Goal: Information Seeking & Learning: Learn about a topic

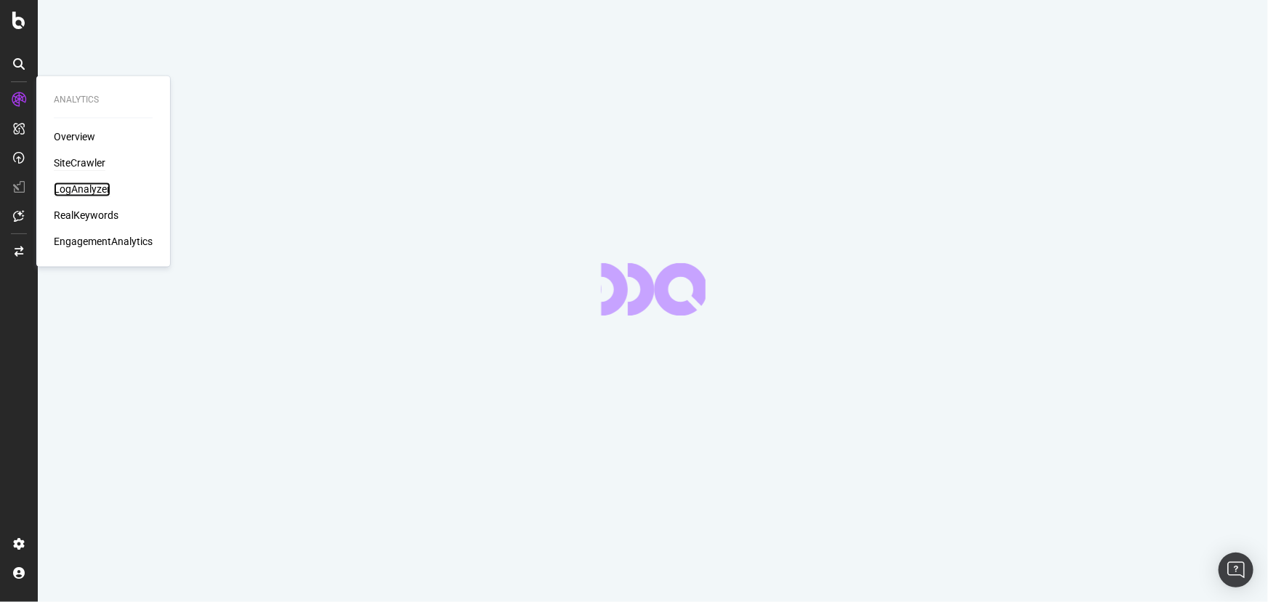
click at [70, 186] on div "LogAnalyzer" at bounding box center [82, 189] width 57 height 15
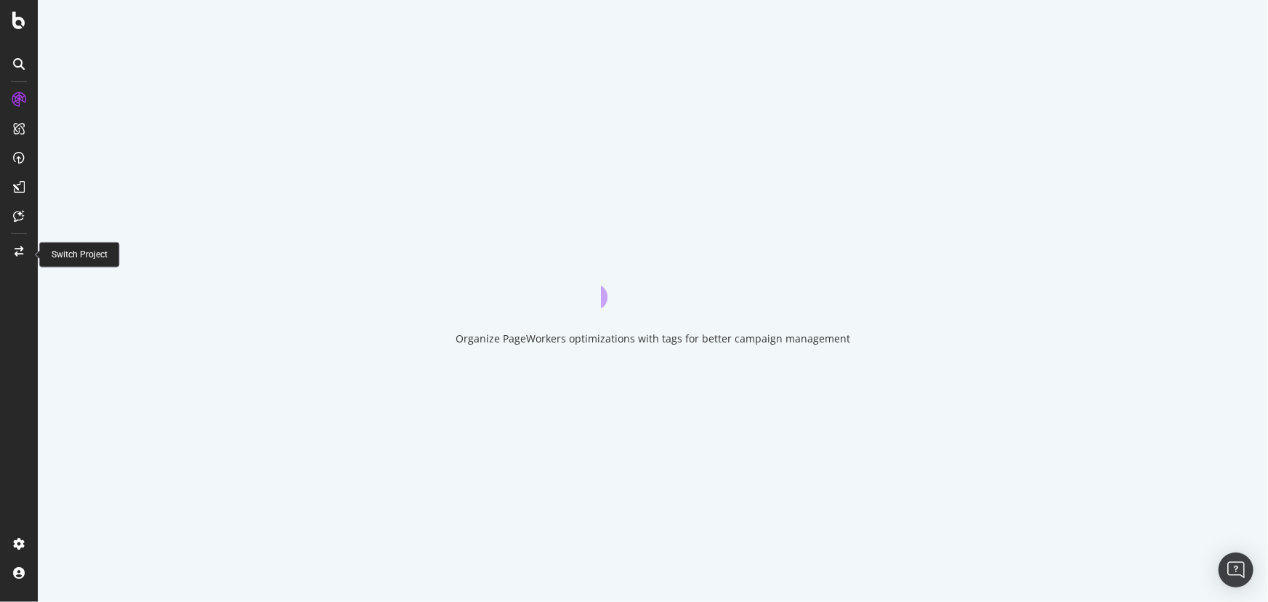
click at [21, 246] on icon at bounding box center [19, 251] width 9 height 10
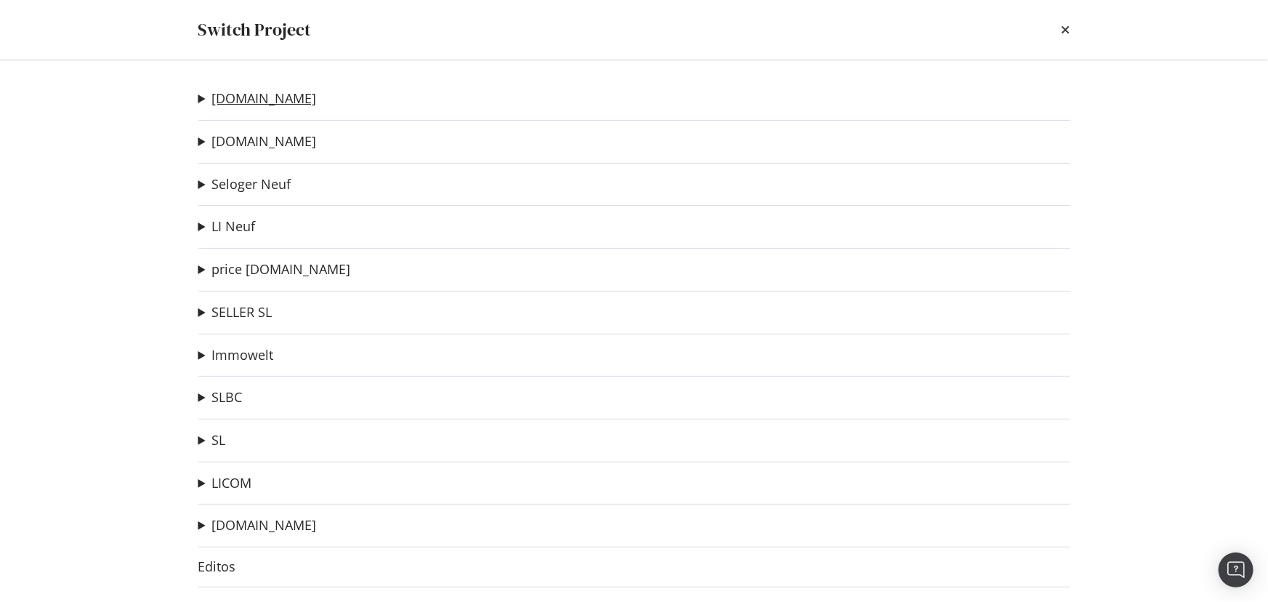
click at [267, 102] on link "[DOMAIN_NAME]" at bounding box center [264, 98] width 105 height 15
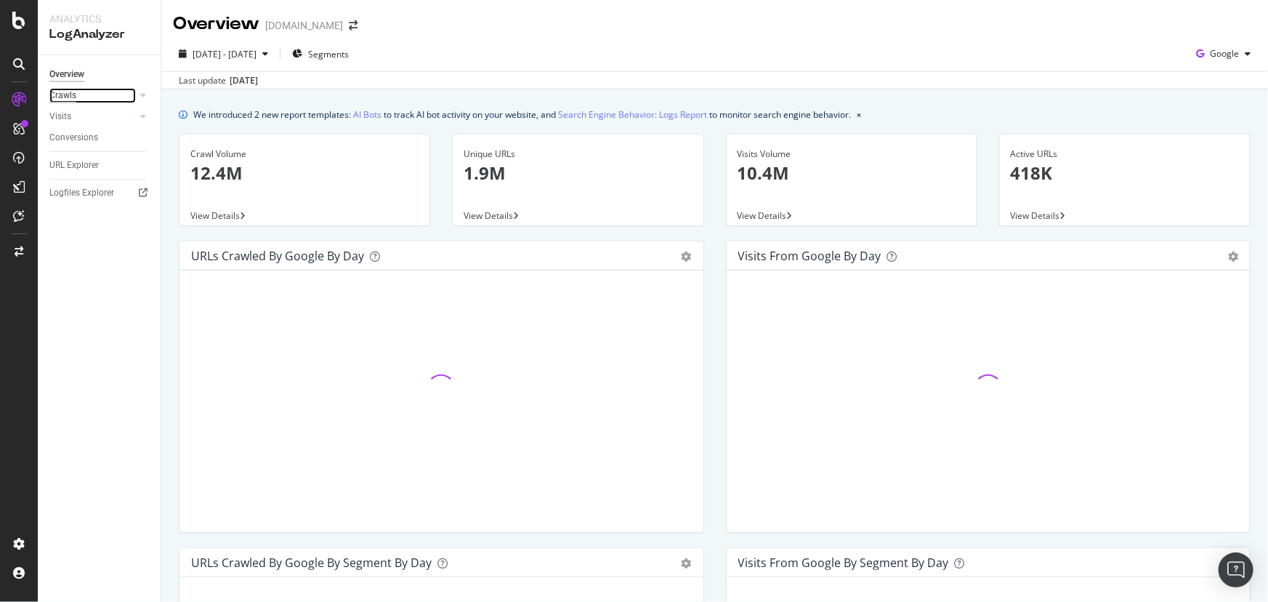
click at [63, 95] on div "Crawls" at bounding box center [62, 95] width 27 height 15
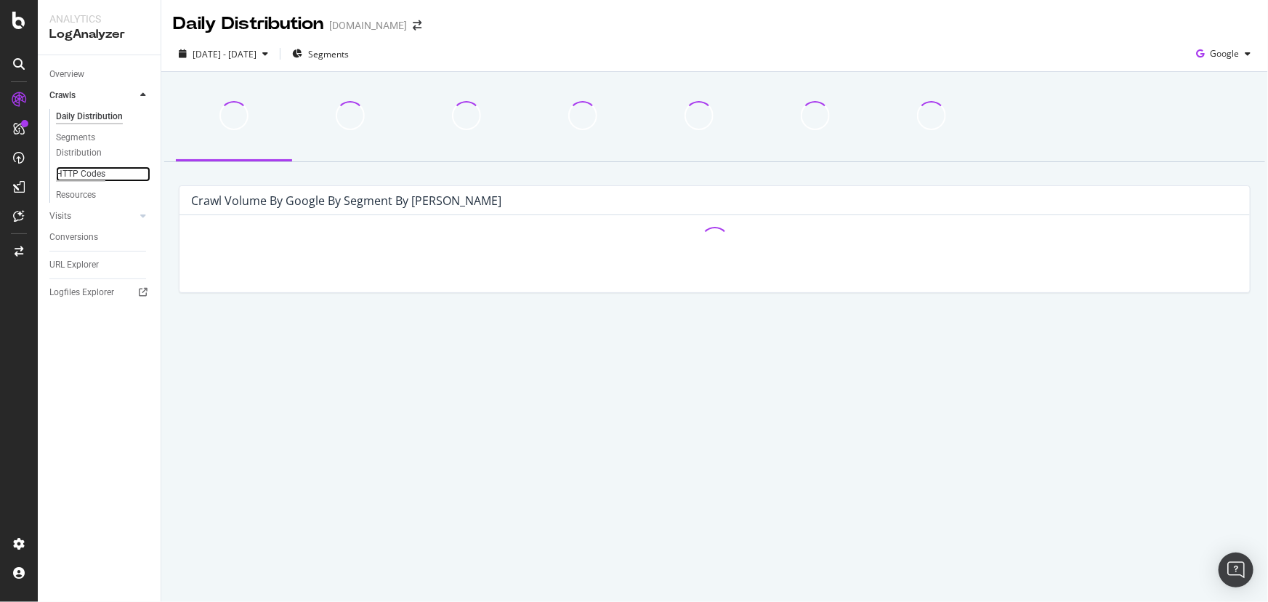
click at [79, 170] on div "HTTP Codes" at bounding box center [80, 173] width 49 height 15
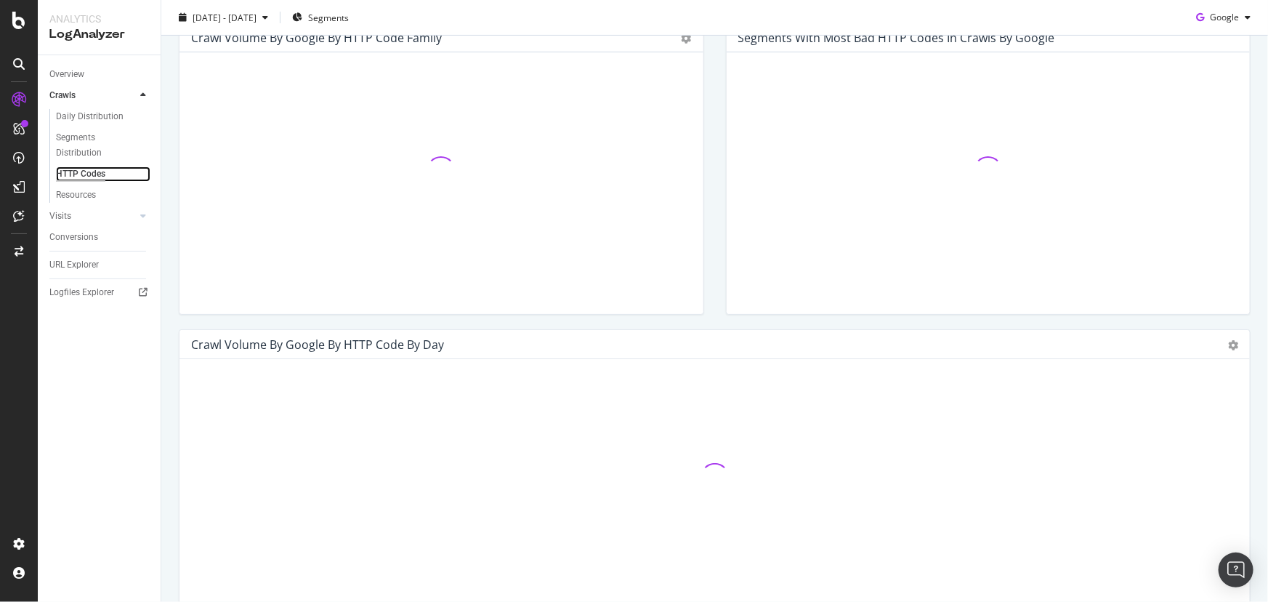
scroll to position [264, 0]
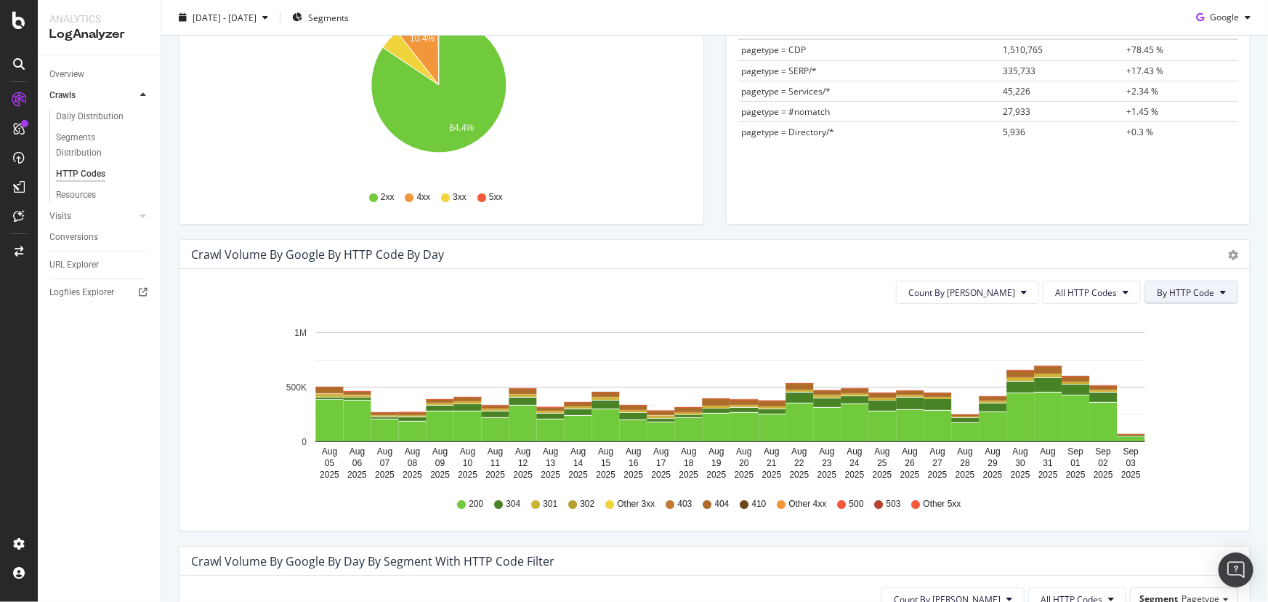
click at [1158, 291] on span "By HTTP Code" at bounding box center [1185, 292] width 57 height 12
click at [1096, 299] on button "All HTTP Codes" at bounding box center [1092, 292] width 98 height 23
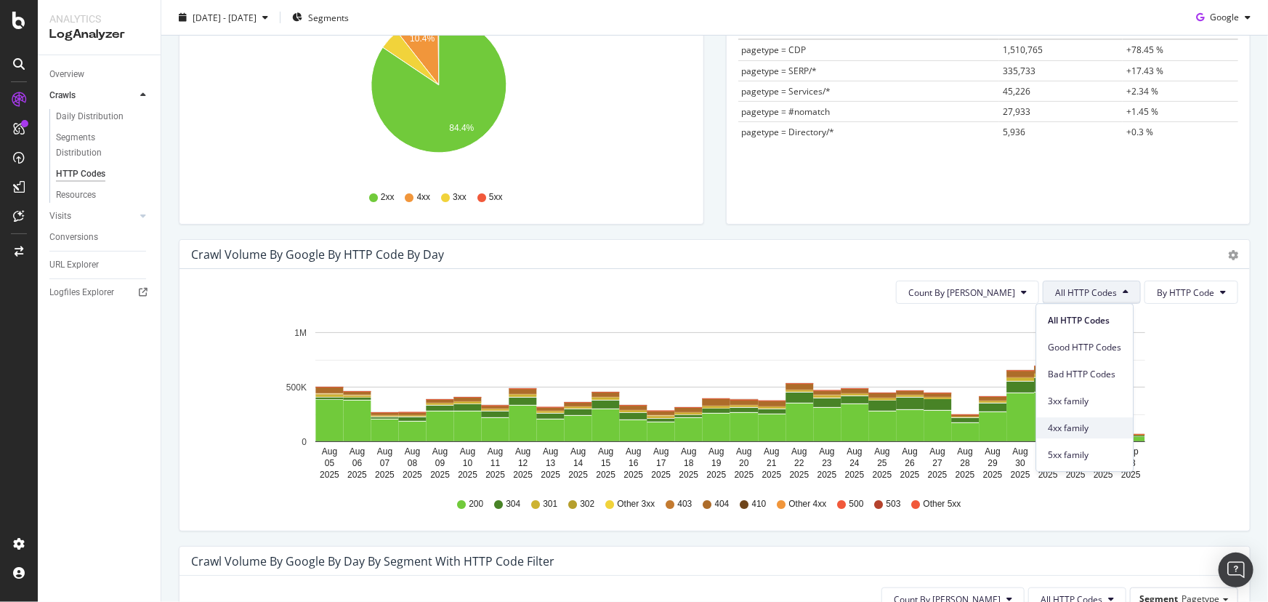
click at [1092, 429] on span "4xx family" at bounding box center [1084, 428] width 73 height 13
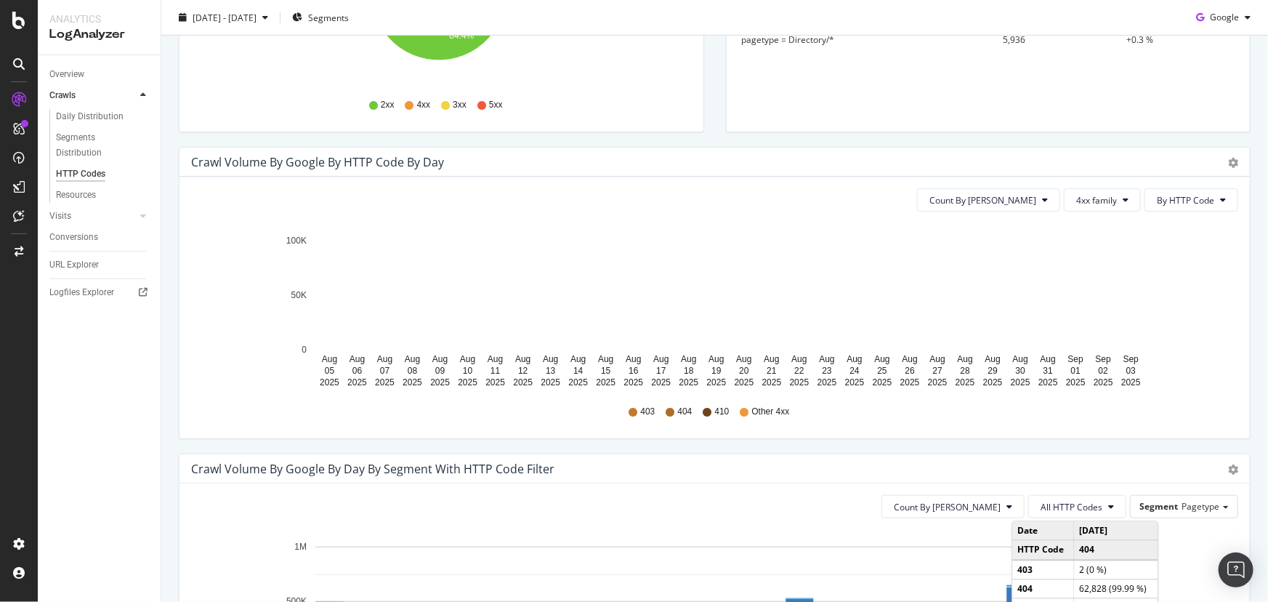
scroll to position [462, 0]
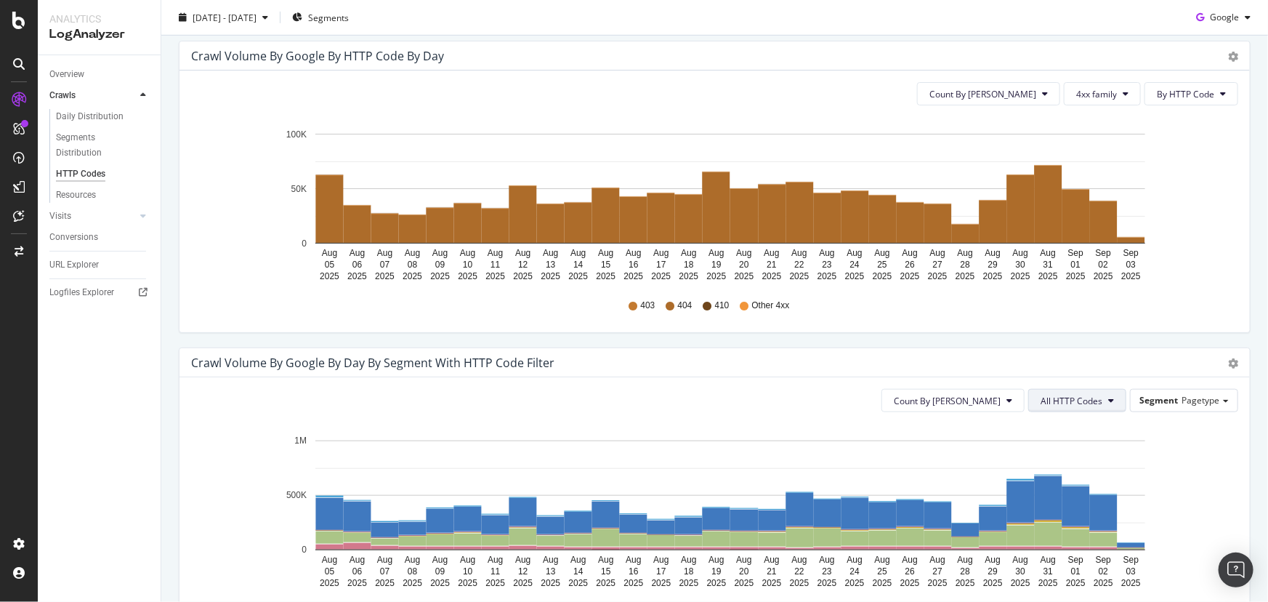
click at [1096, 392] on button "All HTTP Codes" at bounding box center [1077, 400] width 98 height 23
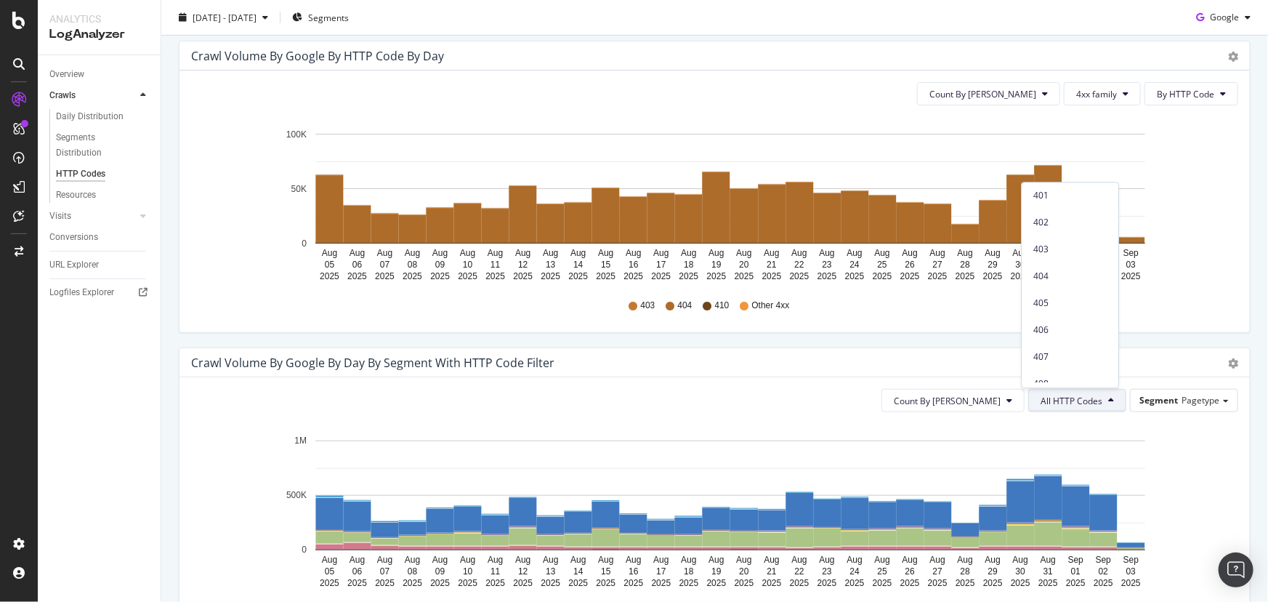
scroll to position [330, 0]
click at [1079, 281] on div "403" at bounding box center [1070, 272] width 97 height 21
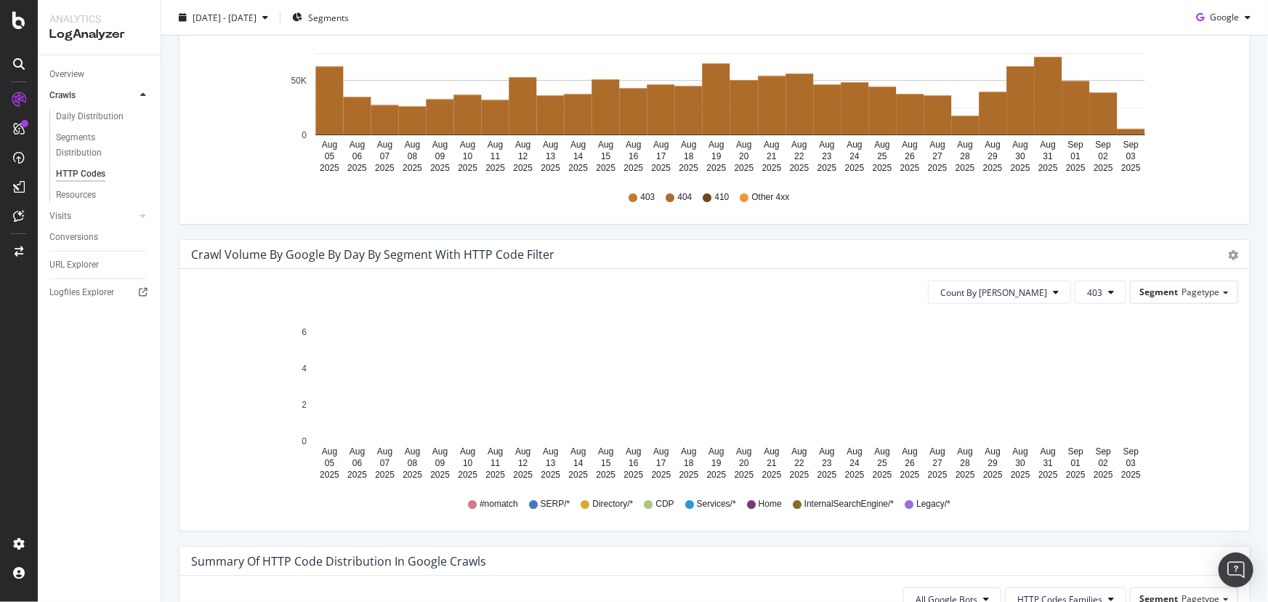
scroll to position [595, 0]
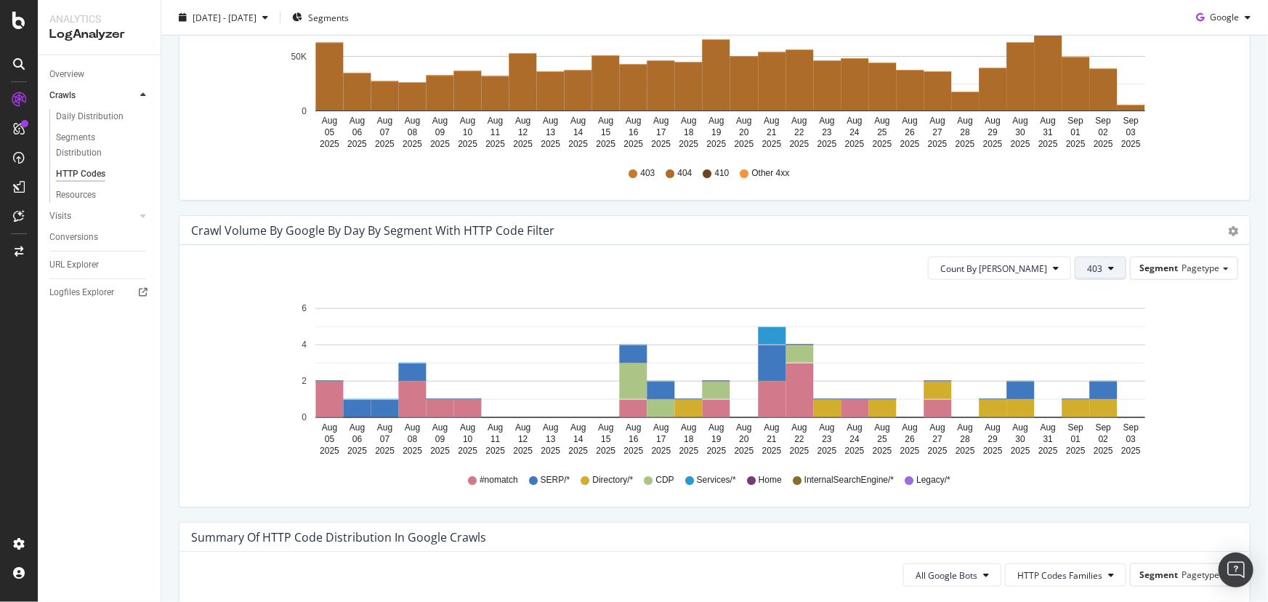
click at [1108, 265] on icon at bounding box center [1111, 268] width 6 height 9
click at [1132, 407] on span "Bad HTTP Codes" at bounding box center [1116, 404] width 73 height 13
